Goal: Check status

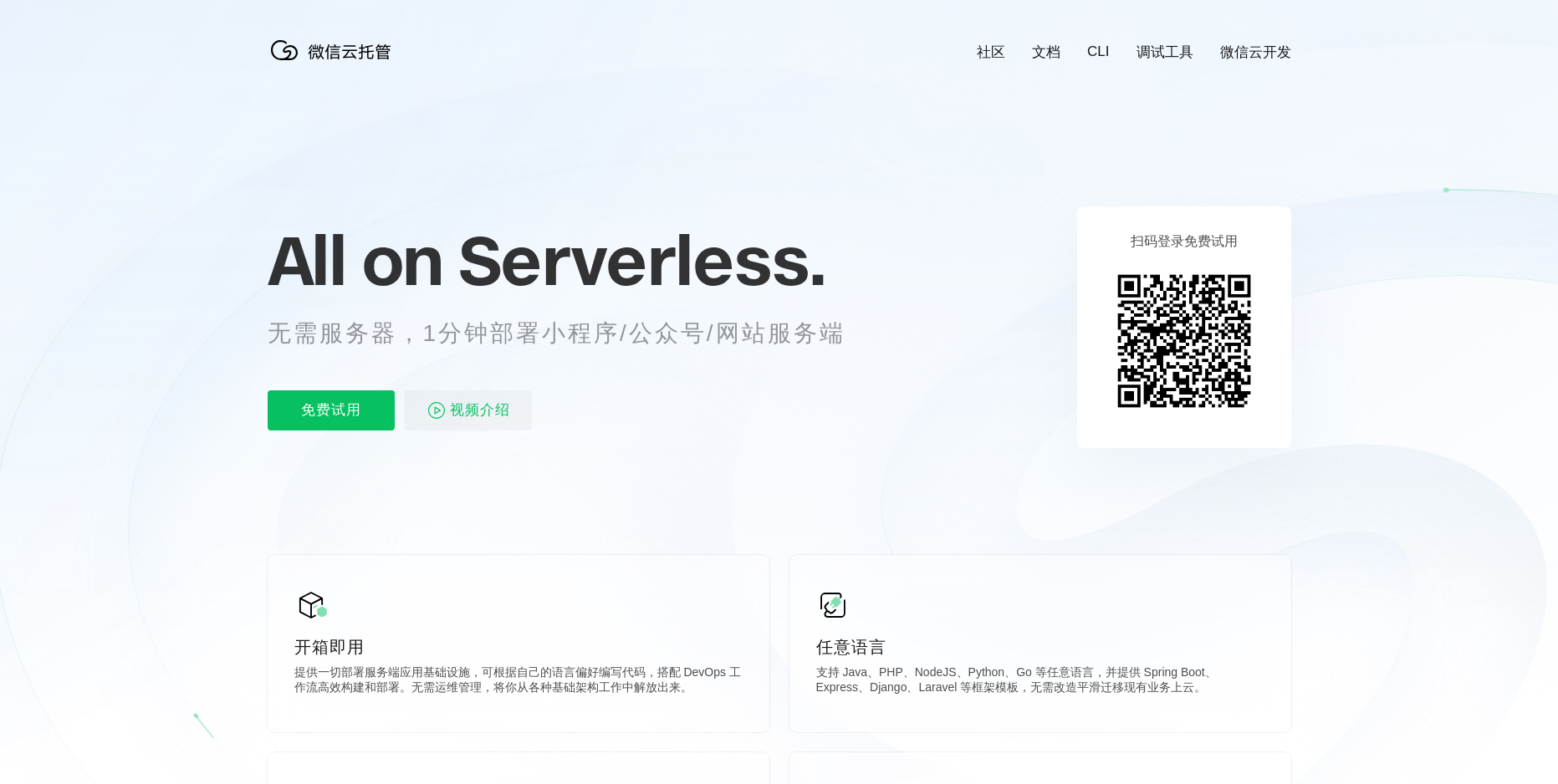
scroll to position [0, 2974]
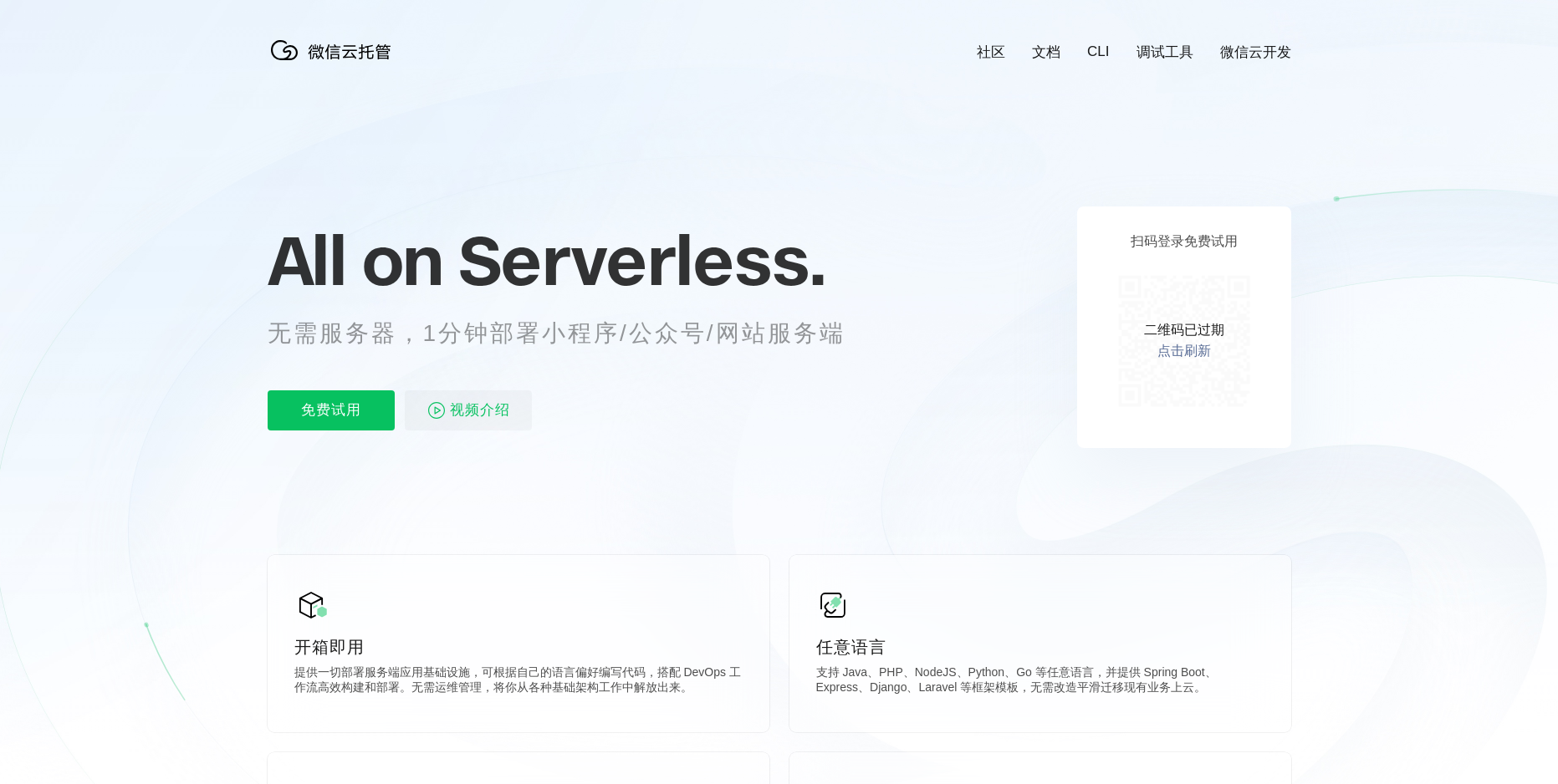
click at [1178, 351] on link "点击刷新" at bounding box center [1184, 352] width 54 height 18
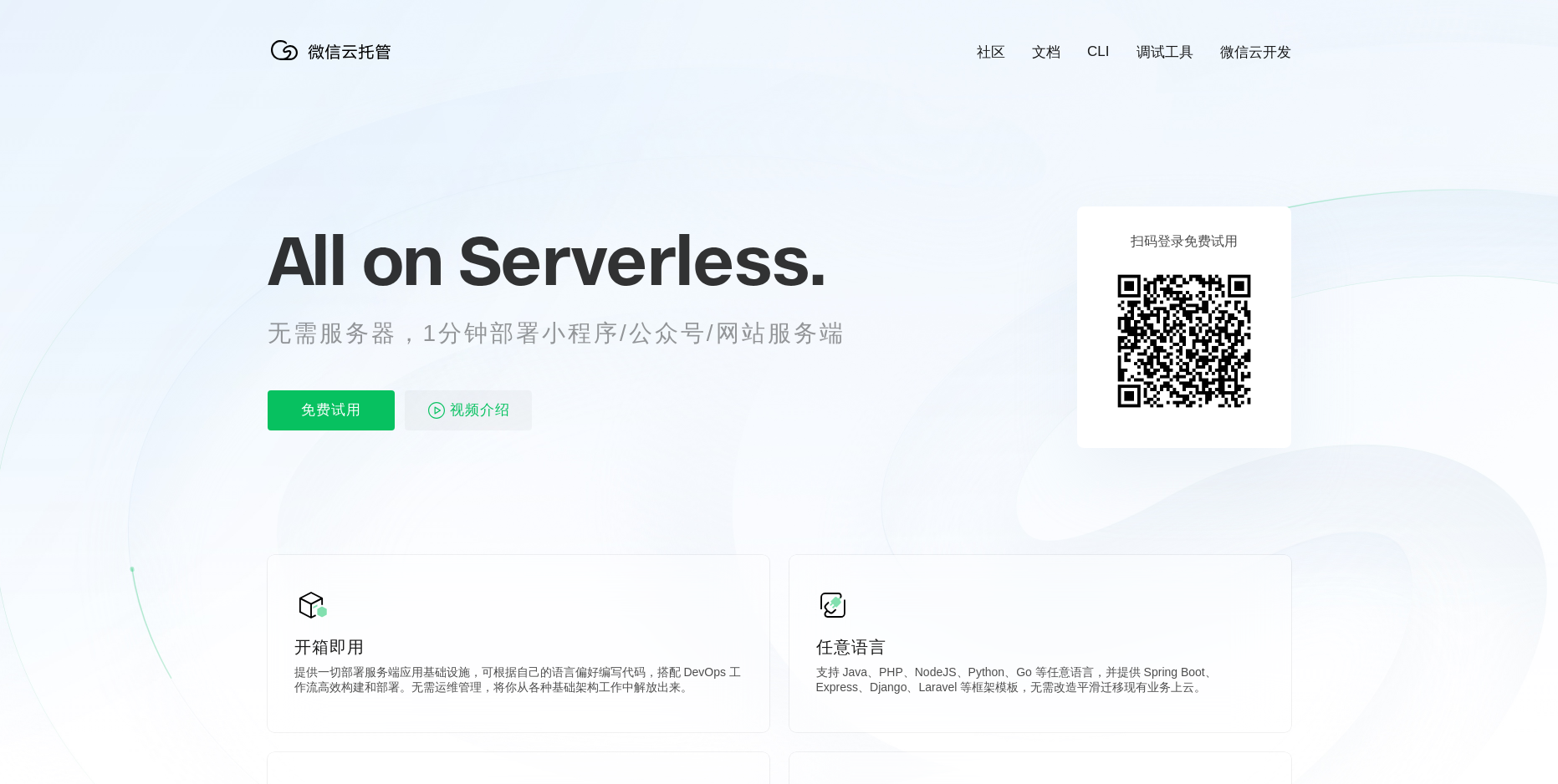
click at [1168, 341] on img at bounding box center [1184, 341] width 153 height 153
click at [1371, 228] on icon at bounding box center [779, 451] width 1605 height 903
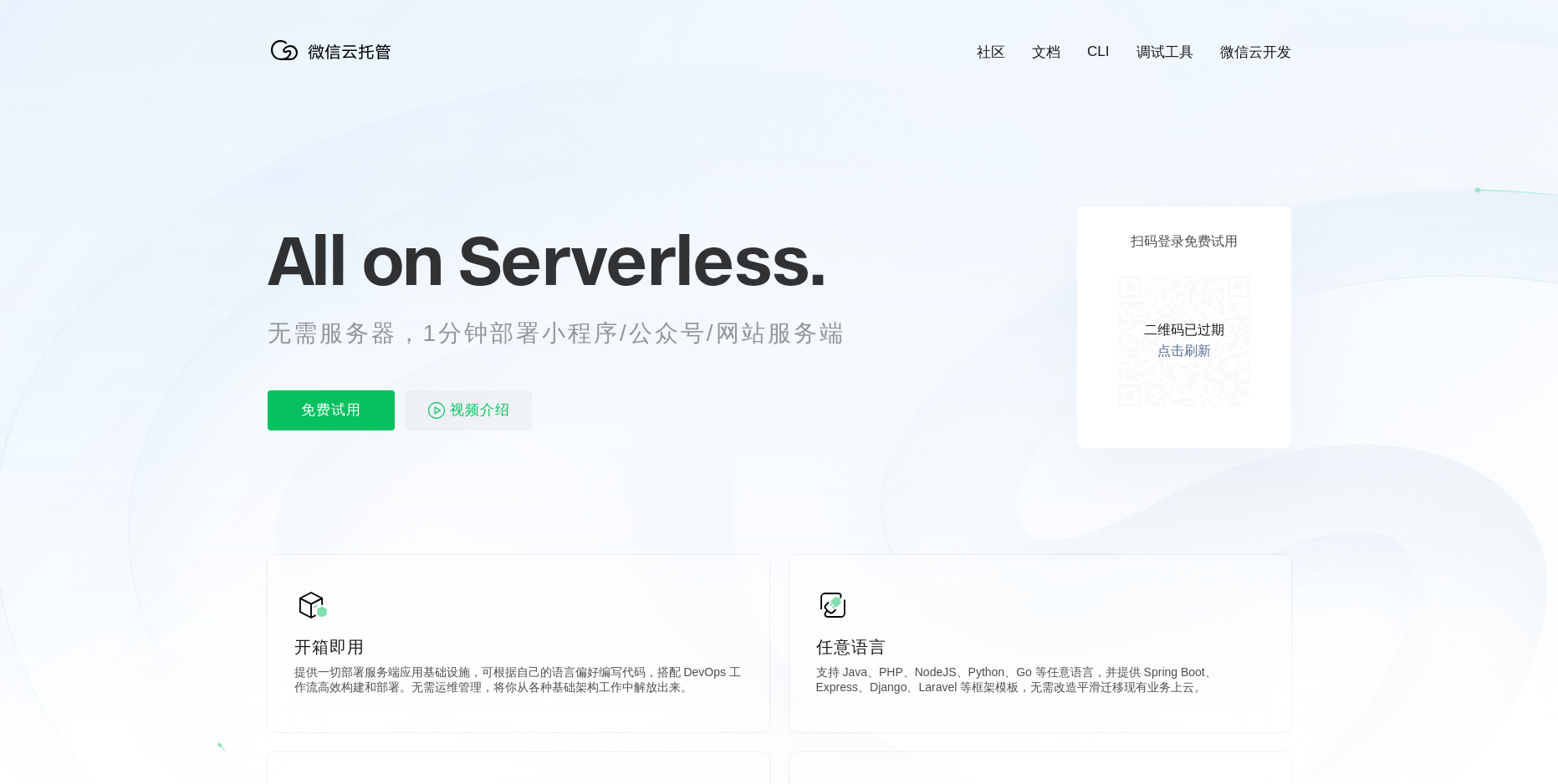
click at [1184, 353] on link "点击刷新" at bounding box center [1184, 352] width 54 height 18
